Goal: Transaction & Acquisition: Purchase product/service

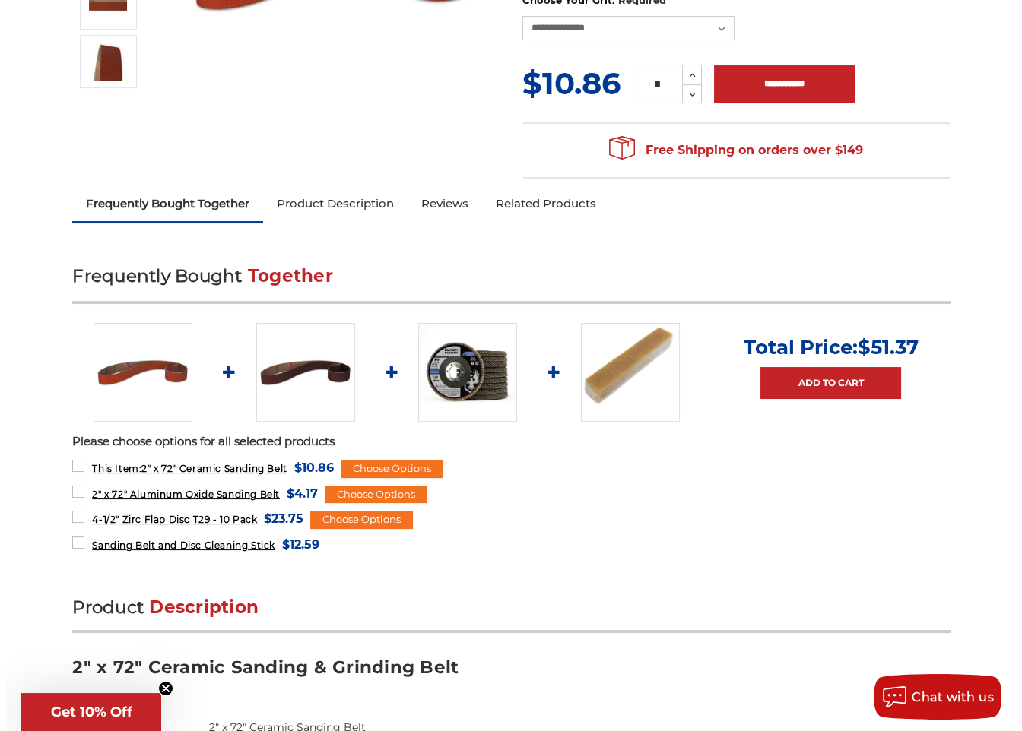
scroll to position [456, 0]
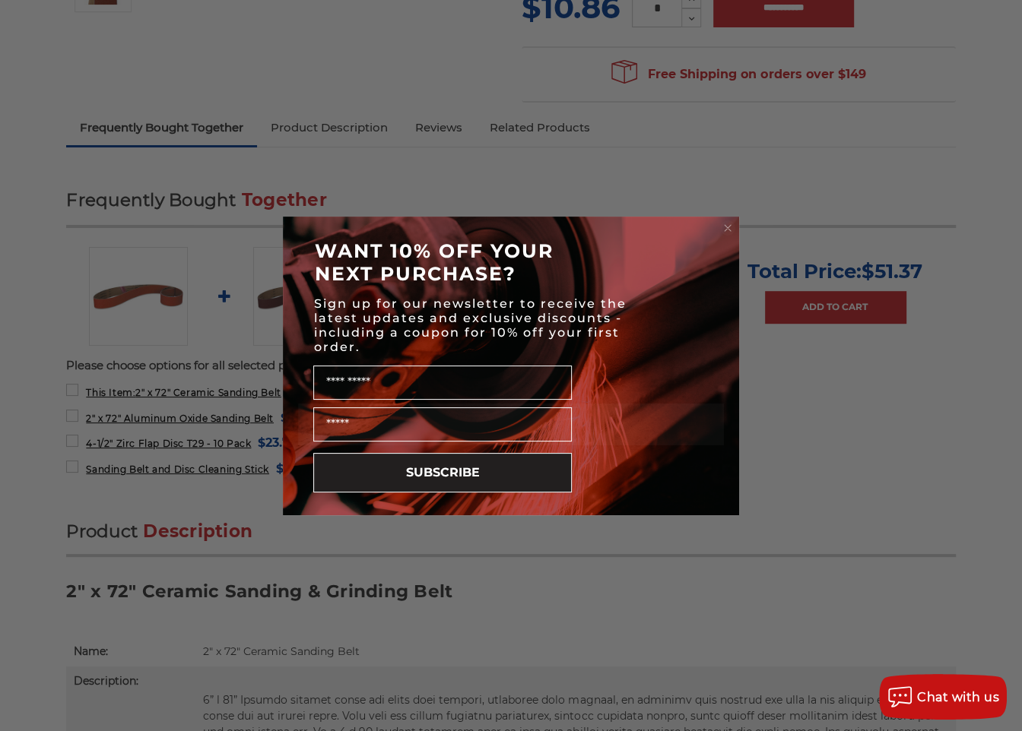
click at [727, 221] on circle "Close dialog" at bounding box center [728, 227] width 14 height 14
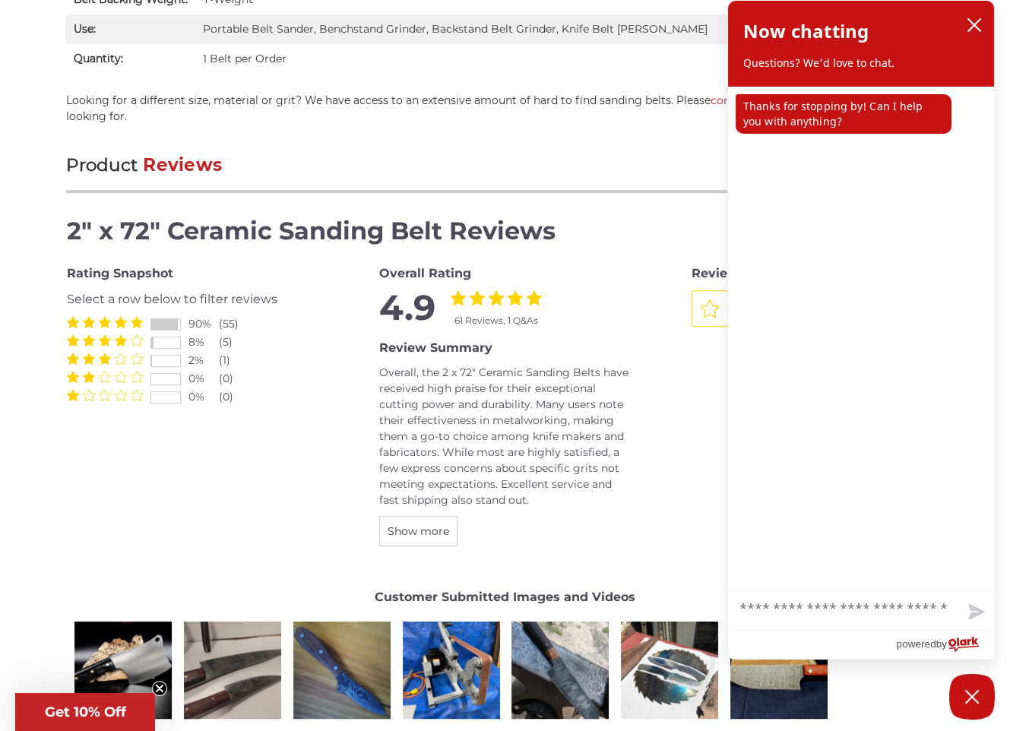
scroll to position [1444, 0]
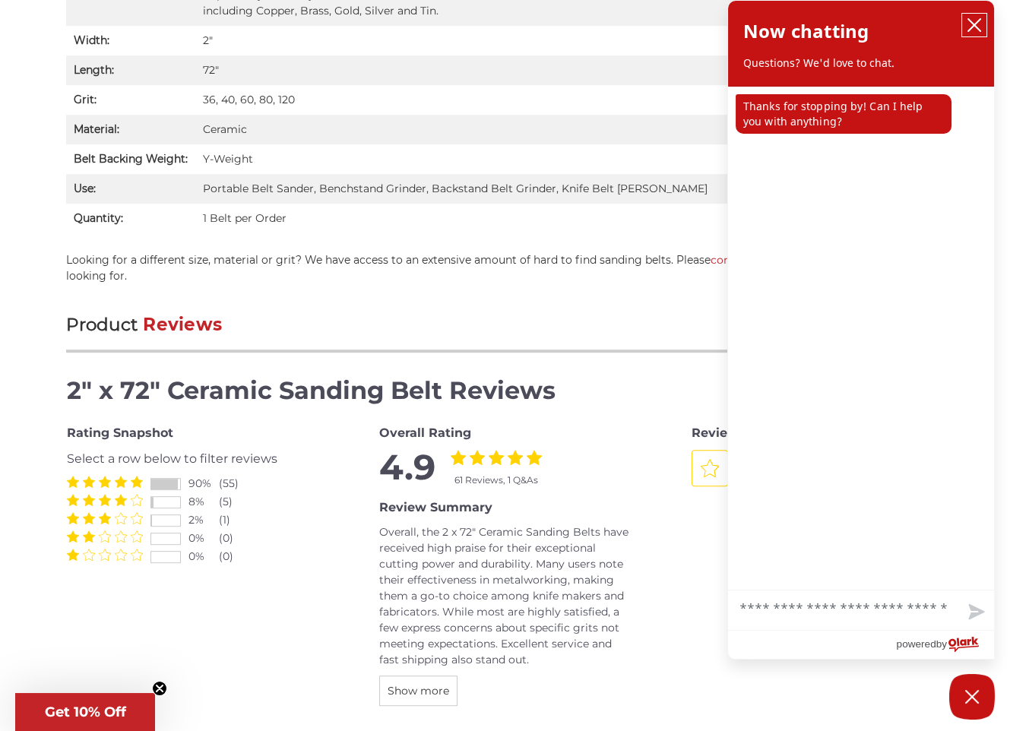
click at [973, 29] on icon "close chatbox" at bounding box center [974, 24] width 15 height 15
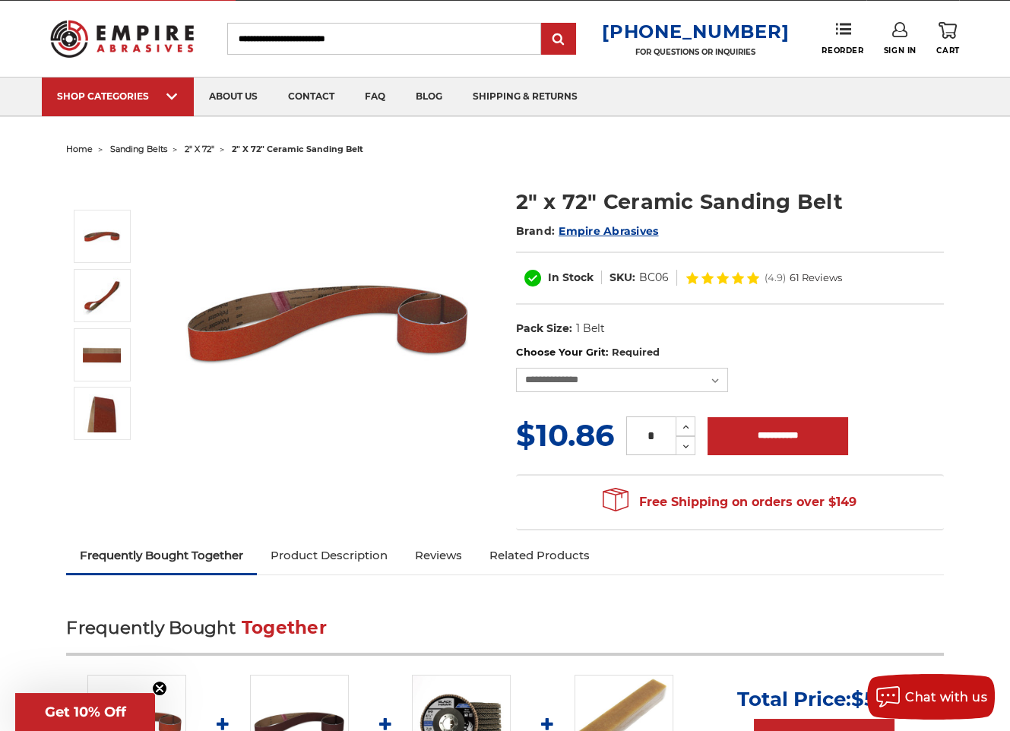
scroll to position [0, 0]
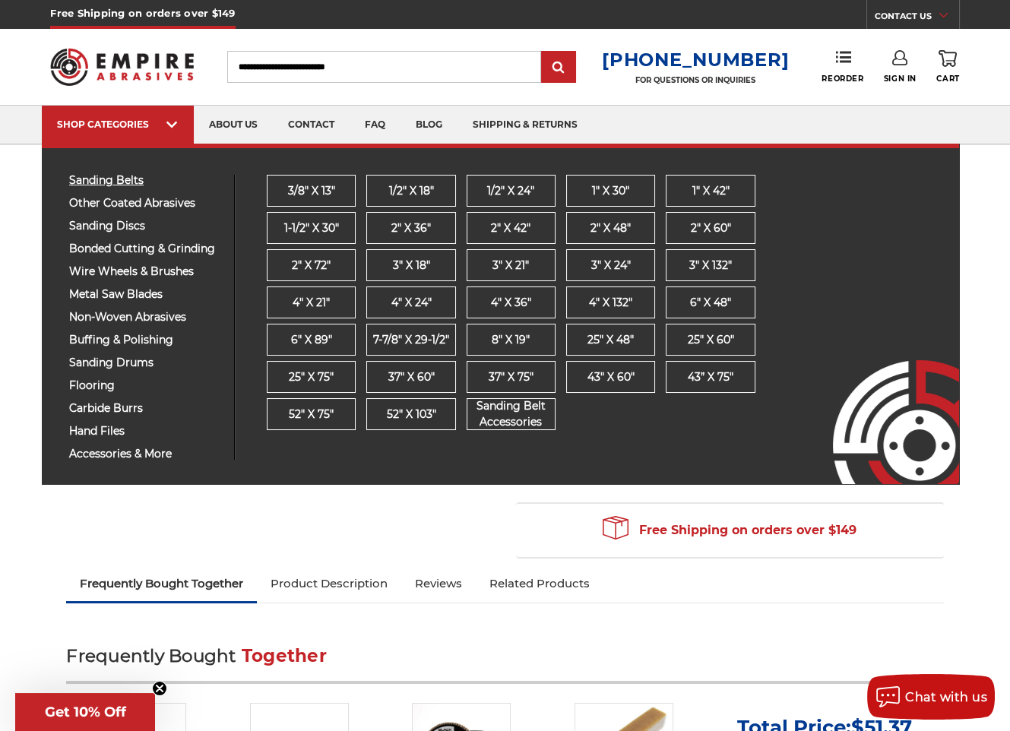
click at [126, 176] on span "sanding belts" at bounding box center [146, 180] width 154 height 11
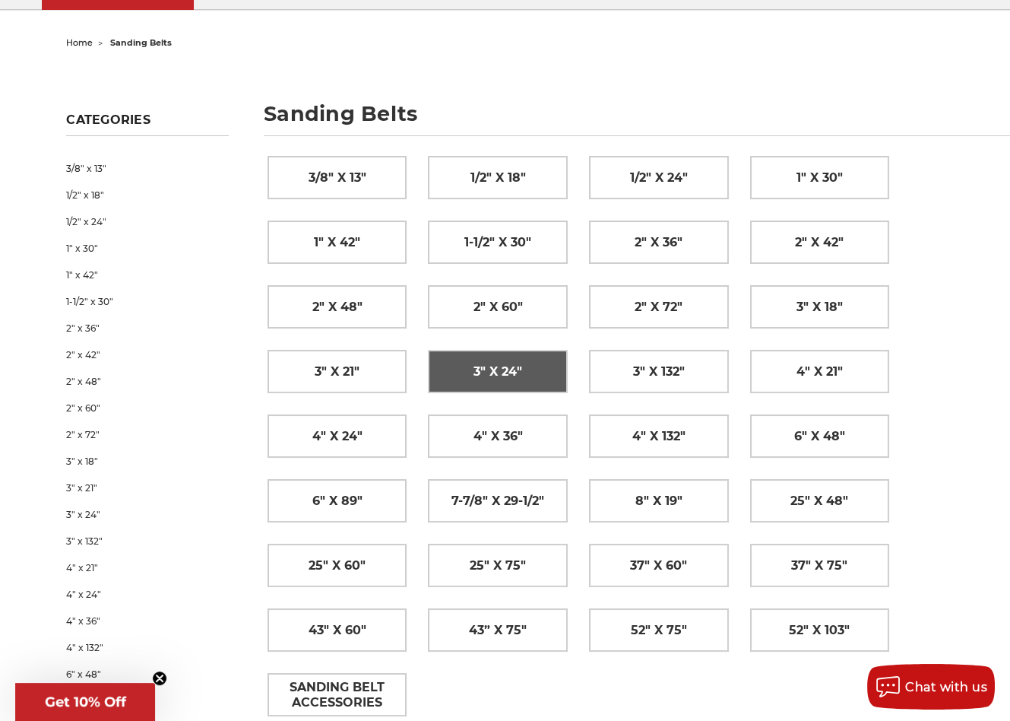
scroll to position [152, 0]
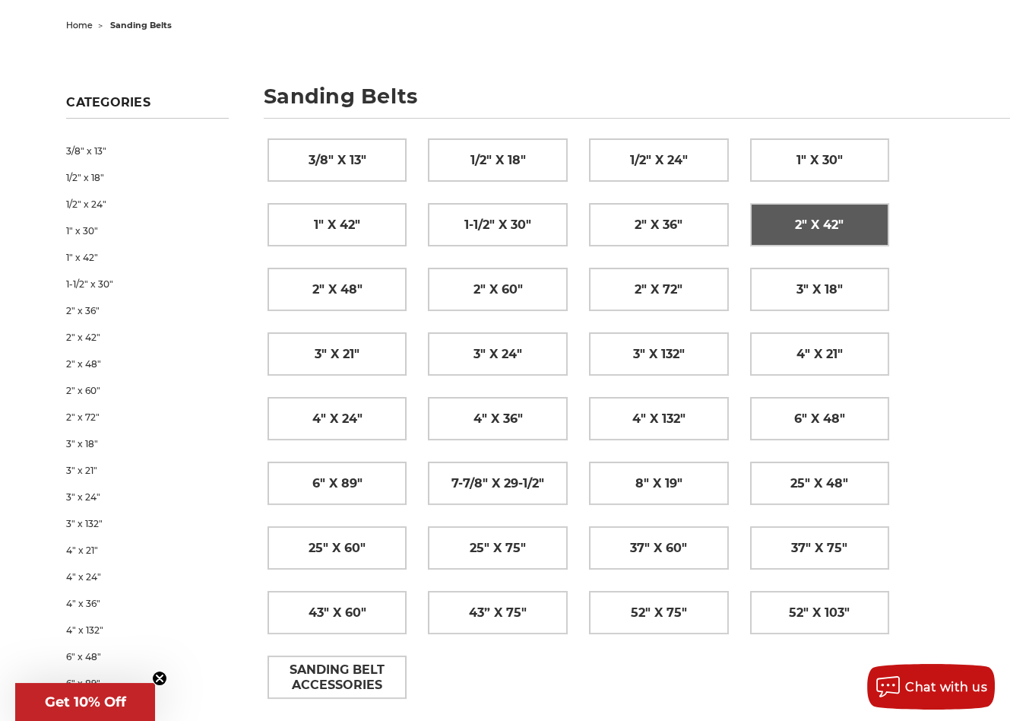
click at [830, 228] on span "2" x 42"" at bounding box center [819, 225] width 49 height 26
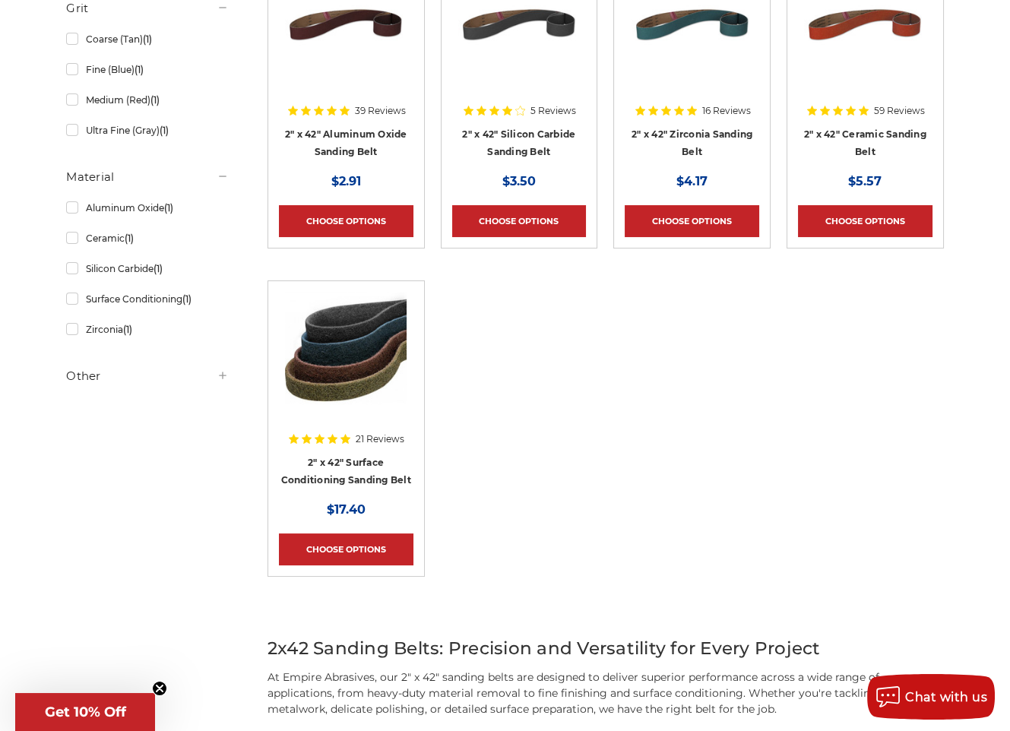
scroll to position [304, 0]
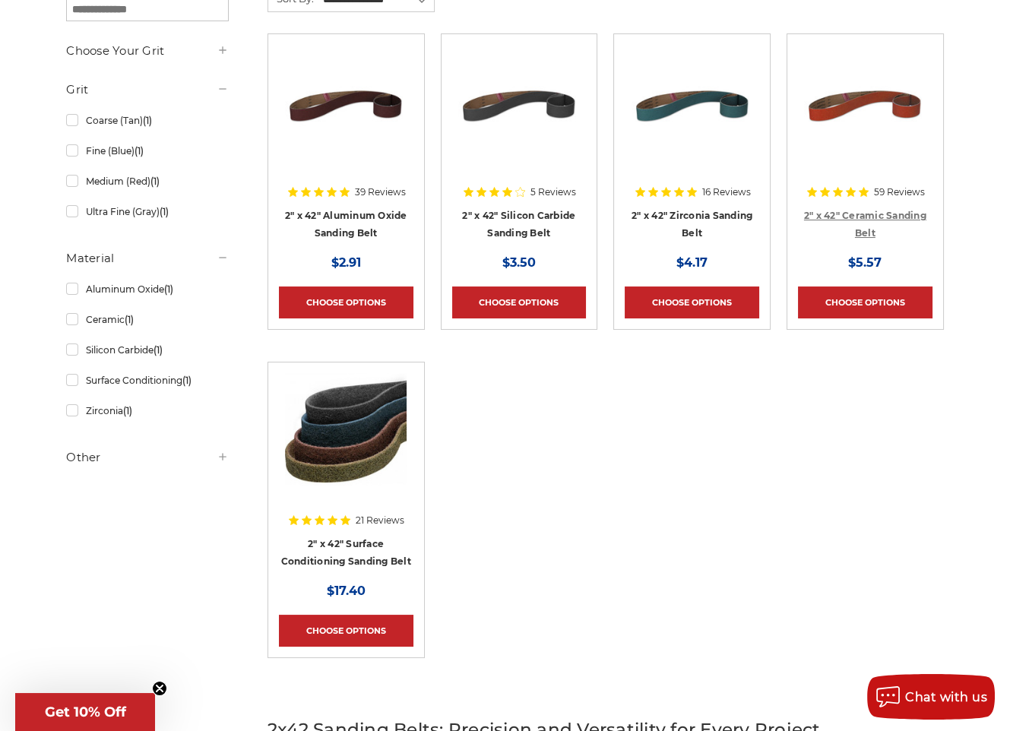
click at [863, 212] on link "2" x 42" Ceramic Sanding Belt" at bounding box center [865, 224] width 122 height 29
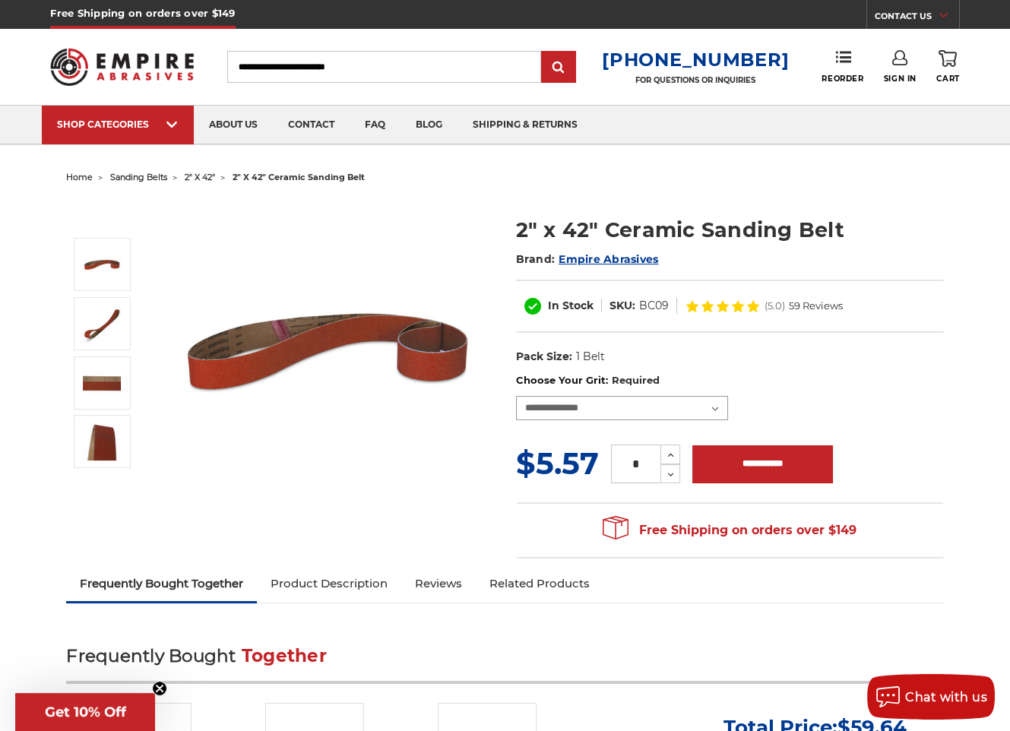
click at [659, 413] on select "**********" at bounding box center [622, 408] width 213 height 24
click at [372, 518] on div "2" x 42" Ceramic Sanding Belt Brand: Empire Abrasives In Stock SKU: BC09 )" at bounding box center [504, 378] width 898 height 379
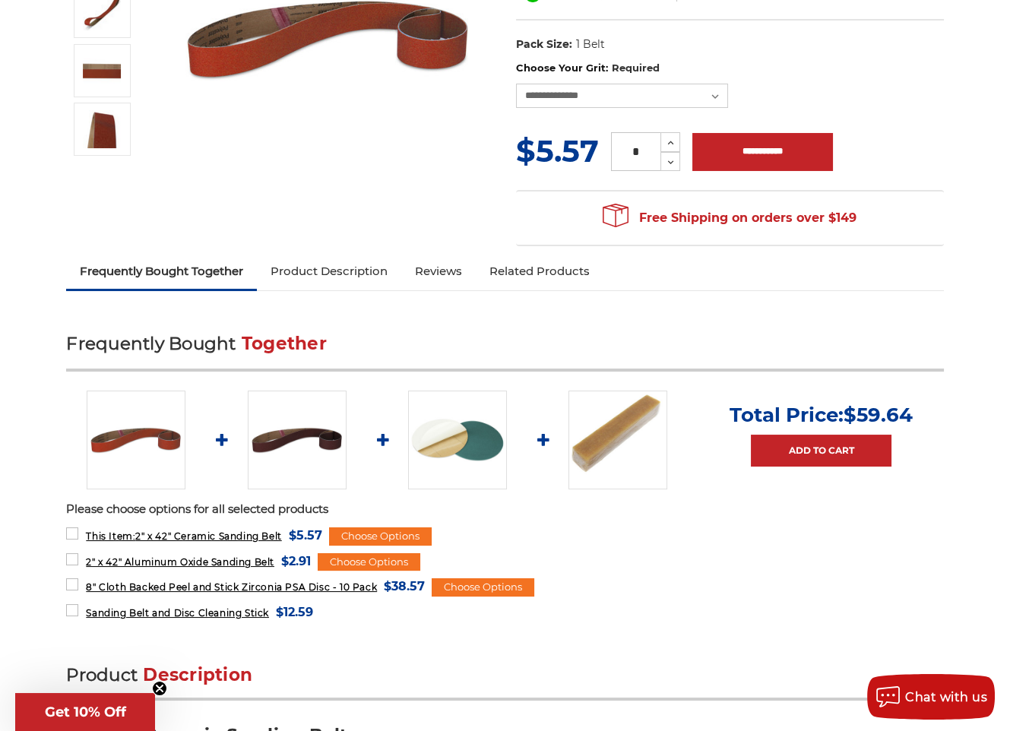
scroll to position [380, 0]
